Goal: Information Seeking & Learning: Check status

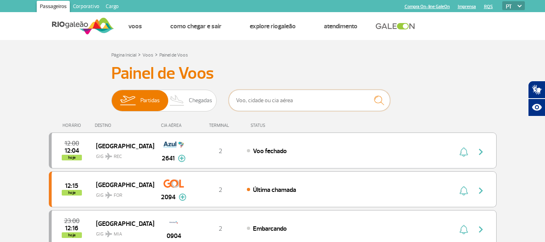
click at [261, 102] on input "text" at bounding box center [309, 100] width 161 height 21
type input "9061"
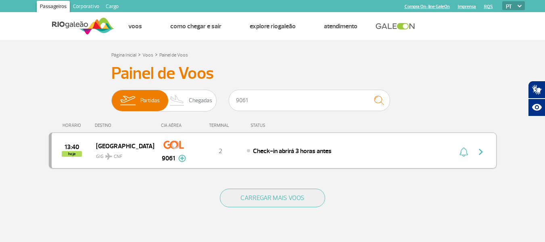
click at [290, 145] on div "13:40 hoje Belo Horizonte GIG CNF 9061 2 Check-in abrirá 3 horas antes Parceria…" at bounding box center [273, 150] width 448 height 36
click at [292, 144] on div "13:40 hoje Belo Horizonte GIG CNF 9061 2 Check-in abrirá 3 horas antes Parceria…" at bounding box center [273, 150] width 448 height 36
click at [306, 148] on span "Check-in abrirá 3 horas antes" at bounding box center [292, 151] width 79 height 8
click at [306, 147] on div "13:40 hoje Belo Horizonte GIG CNF 9061 2 Check-in abrirá 3 horas antes Parceria…" at bounding box center [273, 150] width 448 height 36
